Goal: Entertainment & Leisure: Browse casually

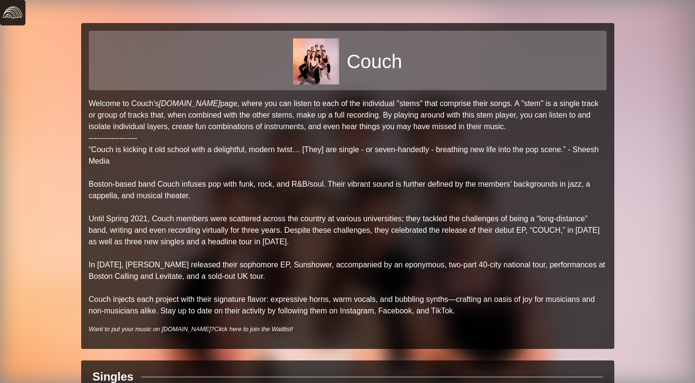
click at [17, 12] on img at bounding box center [12, 12] width 19 height 19
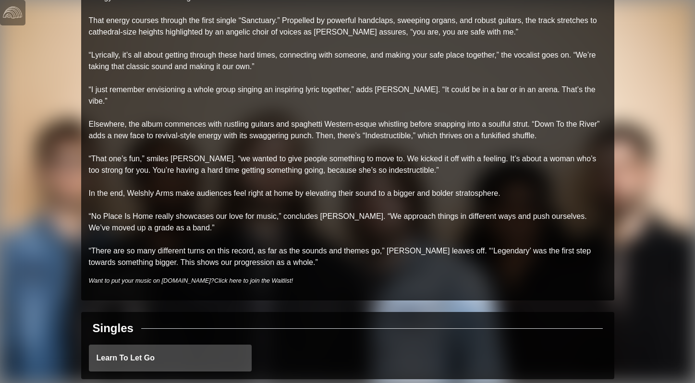
scroll to position [426, 0]
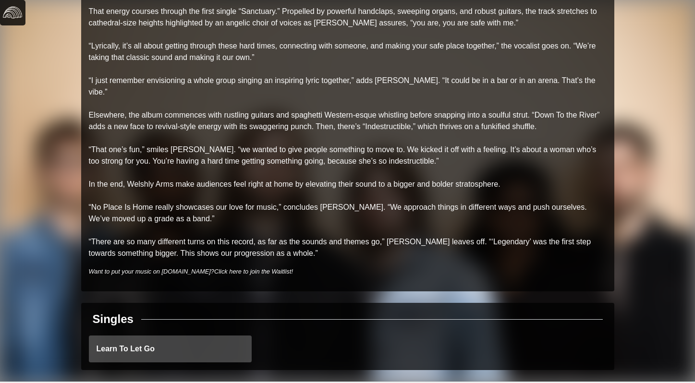
click at [15, 22] on img at bounding box center [12, 12] width 19 height 19
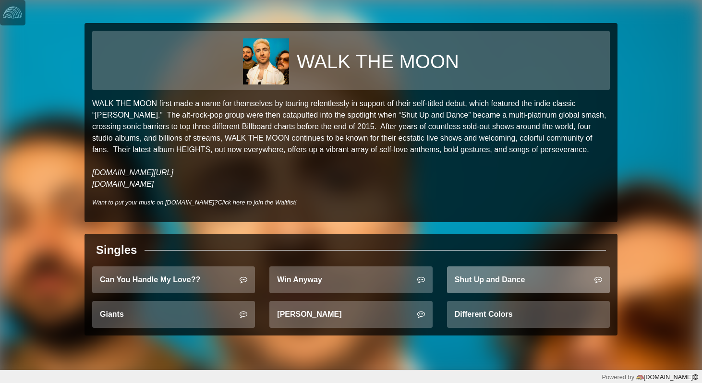
click at [490, 279] on link "Shut Up and Dance" at bounding box center [528, 280] width 163 height 27
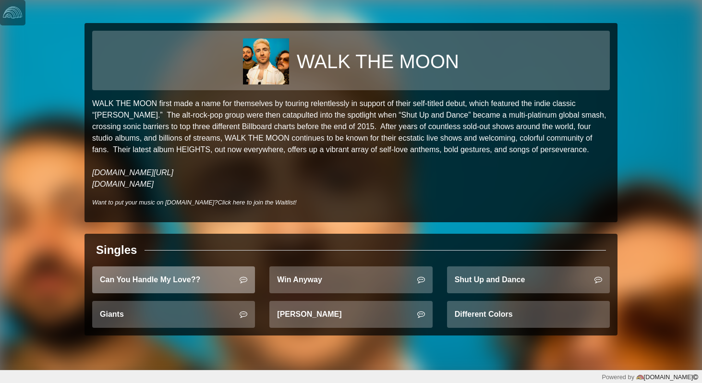
click at [149, 285] on link "Can You Handle My Love??" at bounding box center [173, 280] width 163 height 27
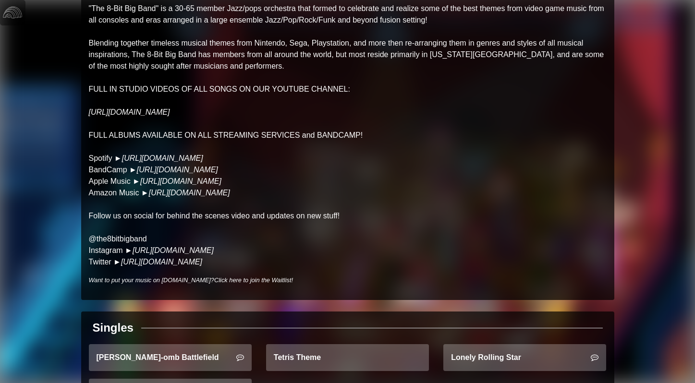
scroll to position [150, 0]
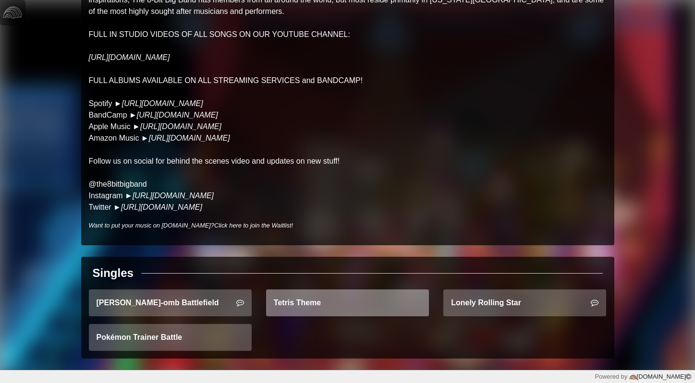
click at [335, 298] on link "Tetris Theme" at bounding box center [347, 303] width 163 height 27
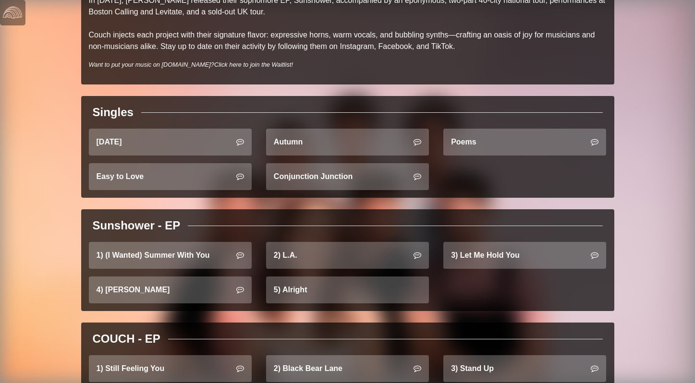
scroll to position [252, 0]
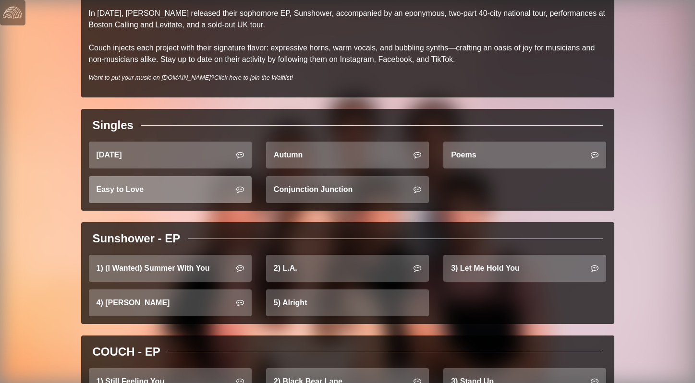
click at [138, 192] on link "Easy to Love" at bounding box center [170, 189] width 163 height 27
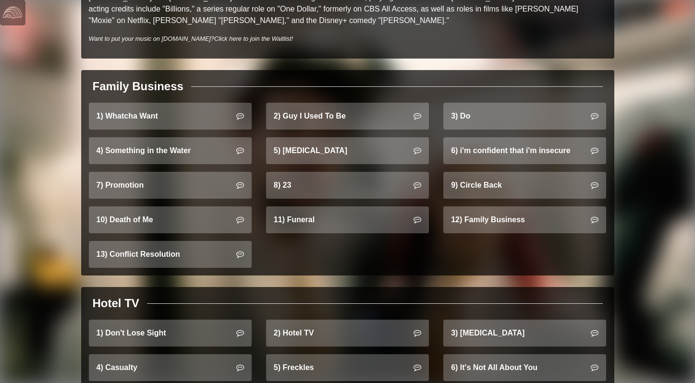
scroll to position [561, 0]
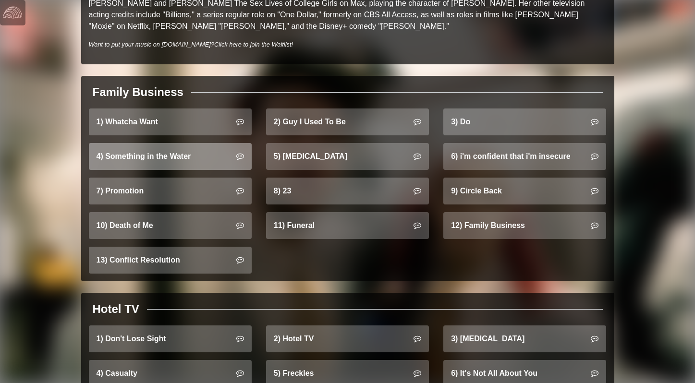
click at [162, 153] on link "4) Something in the Water" at bounding box center [170, 156] width 163 height 27
